Goal: Use online tool/utility: Utilize a website feature to perform a specific function

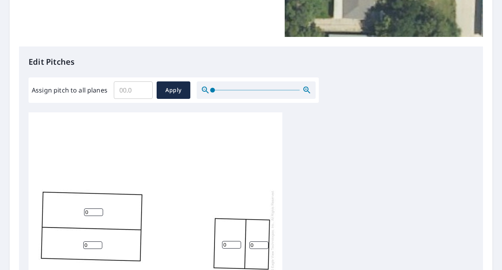
scroll to position [198, 0]
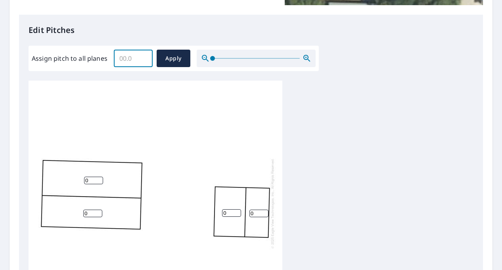
click at [131, 63] on input "Assign pitch to all planes" at bounding box center [133, 58] width 39 height 22
click at [145, 58] on input "0.1" at bounding box center [133, 58] width 39 height 22
click at [145, 58] on input "0.2" at bounding box center [133, 58] width 39 height 22
click at [145, 58] on input "0.3" at bounding box center [133, 58] width 39 height 22
click at [145, 58] on input "0.4" at bounding box center [133, 58] width 39 height 22
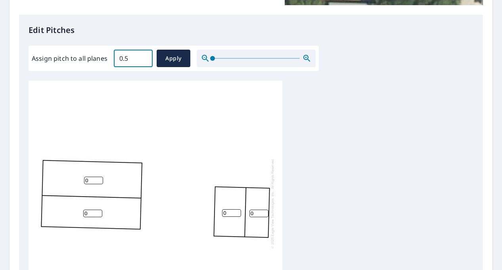
click at [145, 58] on input "0.5" at bounding box center [133, 58] width 39 height 22
click at [145, 58] on input "0.6" at bounding box center [133, 58] width 39 height 22
click at [145, 58] on input "0.7" at bounding box center [133, 58] width 39 height 22
click at [145, 58] on input "0.8" at bounding box center [133, 58] width 39 height 22
click at [145, 58] on input "0.9" at bounding box center [133, 58] width 39 height 22
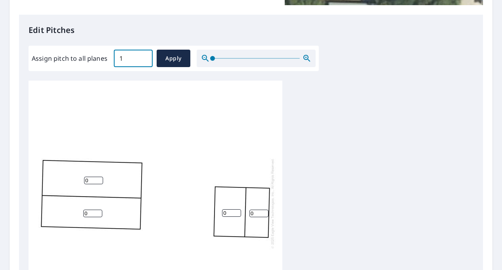
click at [145, 58] on input "1" at bounding box center [133, 58] width 39 height 22
click at [145, 58] on input "1.1" at bounding box center [133, 58] width 39 height 22
click at [145, 58] on input "1.2" at bounding box center [133, 58] width 39 height 22
click at [145, 58] on input "1.3" at bounding box center [133, 58] width 39 height 22
click at [145, 58] on input "1.4" at bounding box center [133, 58] width 39 height 22
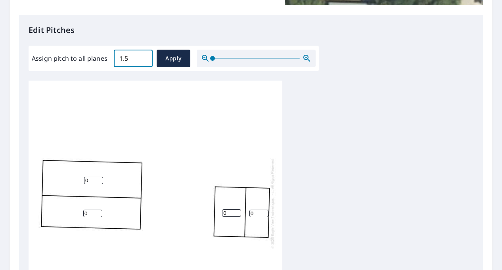
click at [145, 58] on input "1.5" at bounding box center [133, 58] width 39 height 22
click at [145, 58] on input "1.6" at bounding box center [133, 58] width 39 height 22
click at [145, 58] on input "1.7" at bounding box center [133, 58] width 39 height 22
click at [145, 58] on input "1.8" at bounding box center [133, 58] width 39 height 22
click at [145, 58] on input "1.9" at bounding box center [133, 58] width 39 height 22
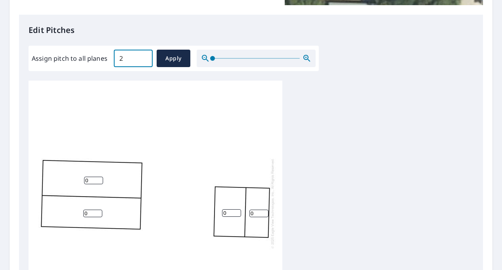
click at [145, 58] on input "2" at bounding box center [133, 58] width 39 height 22
click at [145, 58] on input "2.1" at bounding box center [133, 58] width 39 height 22
click at [145, 58] on input "2.2" at bounding box center [133, 58] width 39 height 22
click at [145, 58] on input "2.3" at bounding box center [133, 58] width 39 height 22
click at [145, 58] on input "2.4" at bounding box center [133, 58] width 39 height 22
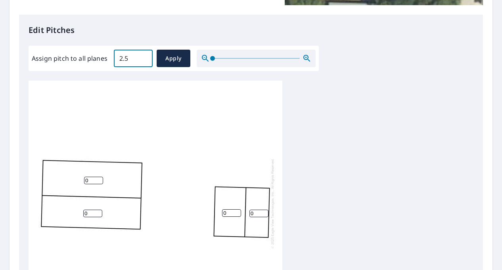
click at [145, 58] on input "2.5" at bounding box center [133, 58] width 39 height 22
click at [145, 58] on input "2.6" at bounding box center [133, 58] width 39 height 22
click at [145, 58] on input "2.7" at bounding box center [133, 58] width 39 height 22
click at [145, 58] on input "2.8" at bounding box center [133, 58] width 39 height 22
click at [145, 58] on input "2.9" at bounding box center [133, 58] width 39 height 22
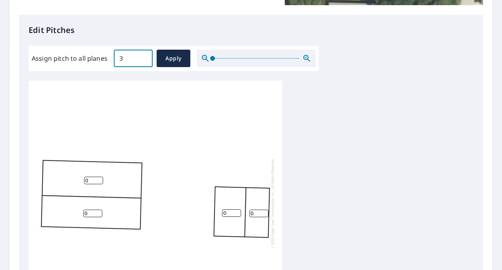
click at [145, 58] on input "3" at bounding box center [133, 58] width 39 height 22
click at [145, 58] on input "3.1" at bounding box center [133, 58] width 39 height 22
click at [145, 58] on input "3.2" at bounding box center [133, 58] width 39 height 22
click at [145, 58] on input "3.3" at bounding box center [133, 58] width 39 height 22
click at [145, 58] on input "3.4" at bounding box center [133, 58] width 39 height 22
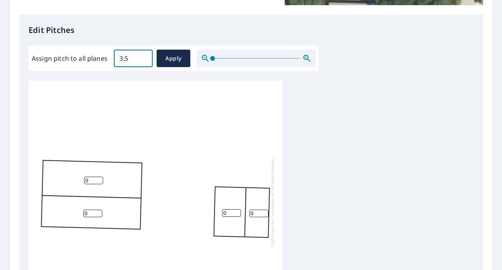
click at [145, 58] on input "3.5" at bounding box center [133, 58] width 39 height 22
click at [145, 58] on input "3.6" at bounding box center [133, 58] width 39 height 22
click at [145, 58] on input "3.7" at bounding box center [133, 58] width 39 height 22
click at [145, 58] on input "3.8" at bounding box center [133, 58] width 39 height 22
click at [145, 58] on input "3.9" at bounding box center [133, 58] width 39 height 22
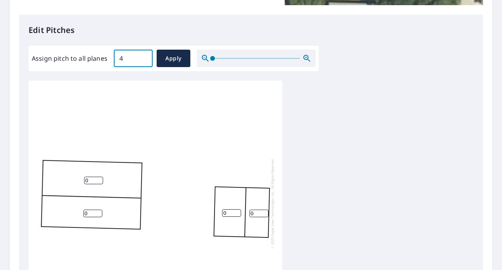
type input "4"
click at [145, 58] on input "4" at bounding box center [133, 58] width 39 height 22
click at [178, 59] on span "Apply" at bounding box center [173, 59] width 21 height 10
type input "4"
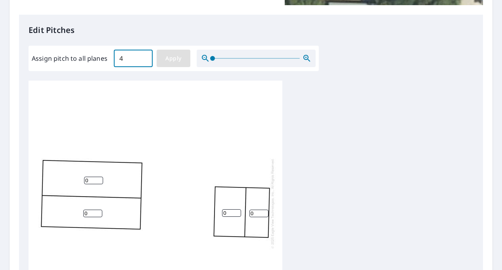
type input "4"
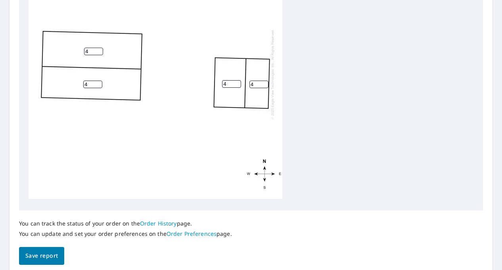
scroll to position [358, 0]
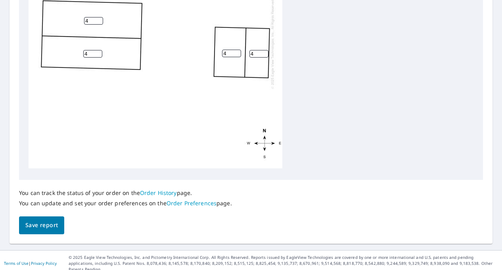
click at [41, 226] on span "Save report" at bounding box center [41, 225] width 33 height 10
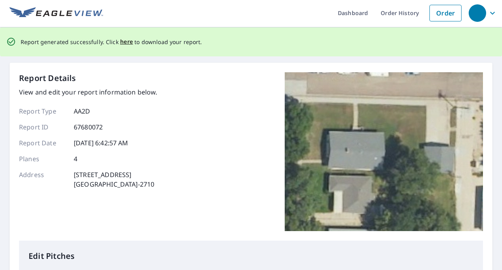
scroll to position [0, 0]
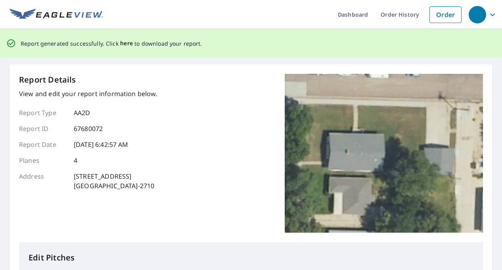
click at [120, 46] on span "here" at bounding box center [126, 43] width 13 height 10
